Goal: Register for event/course

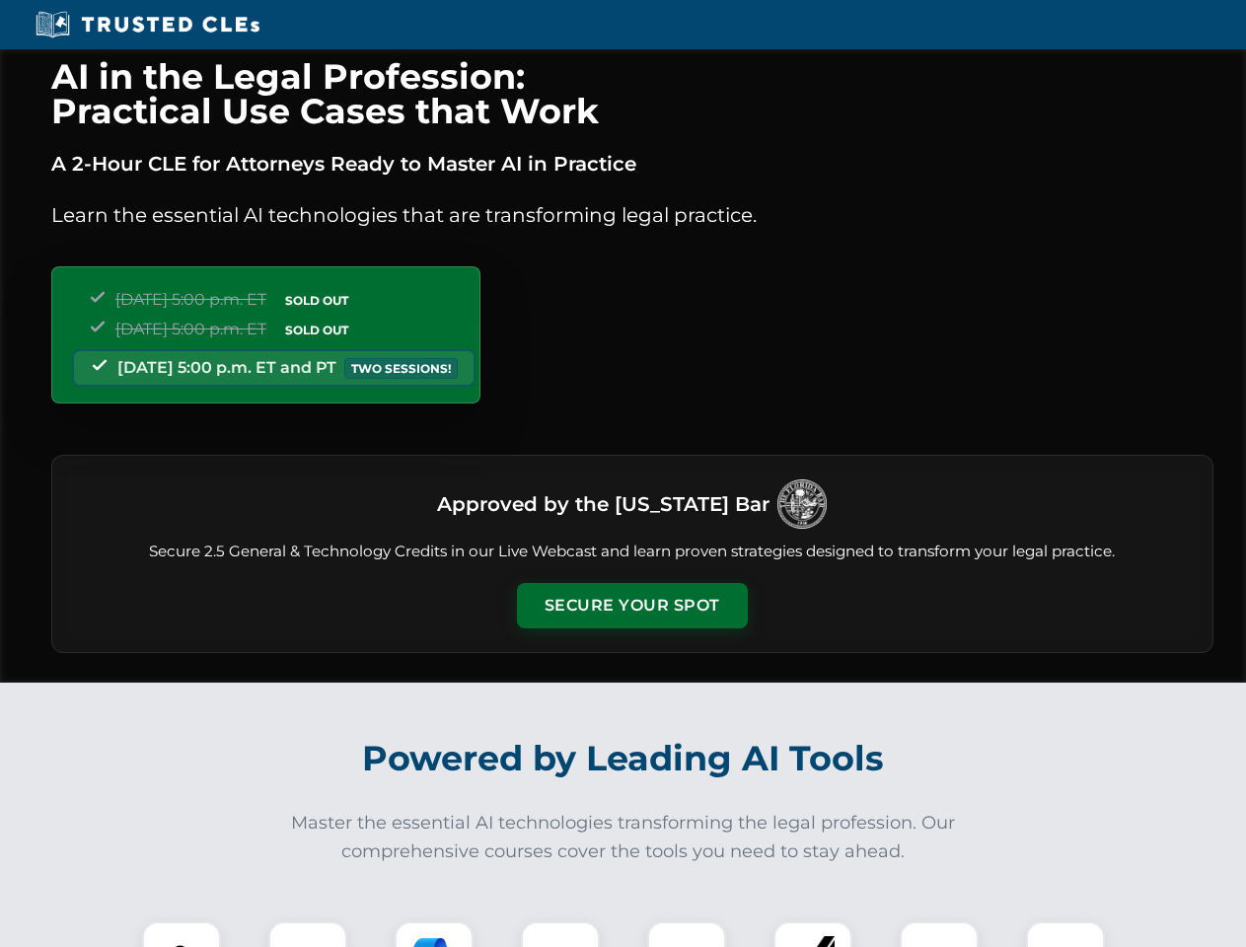
click at [631, 606] on button "Secure Your Spot" at bounding box center [632, 605] width 231 height 45
click at [181, 934] on img at bounding box center [181, 960] width 57 height 57
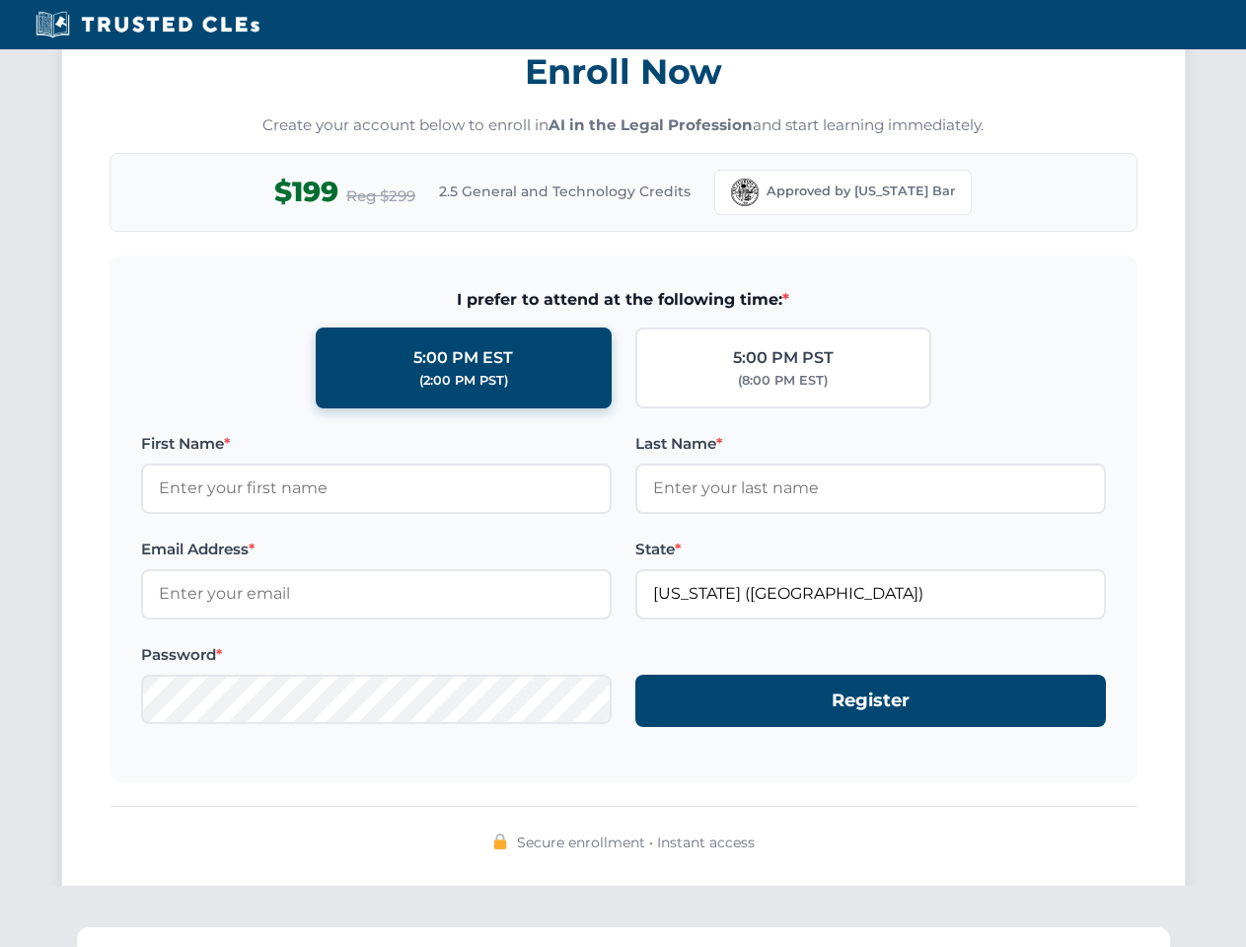
scroll to position [1936, 0]
